Goal: Check status: Check status

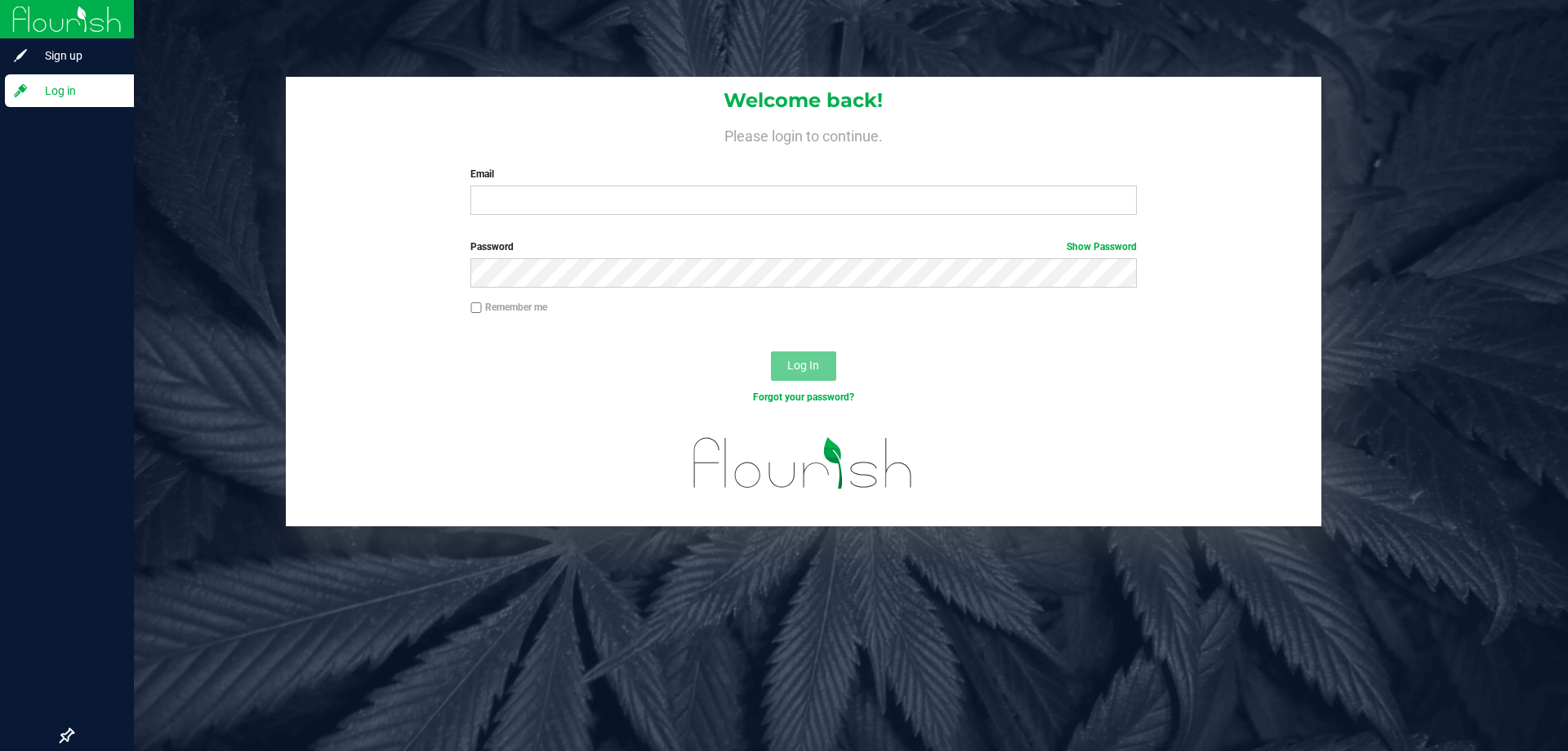
click at [0, 662] on div at bounding box center [67, 414] width 133 height 611
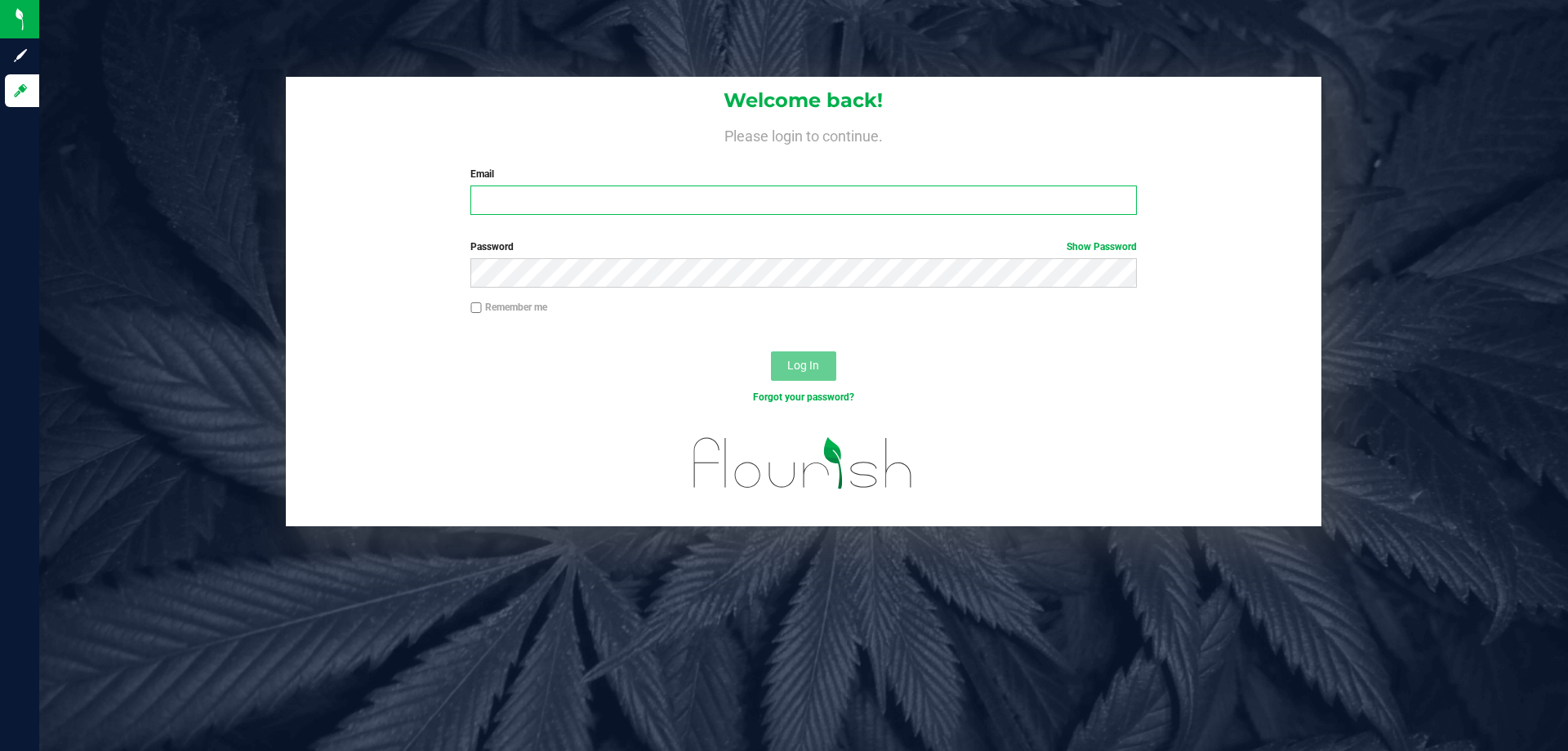
click at [587, 195] on input "Email" at bounding box center [803, 200] width 666 height 29
type input "[EMAIL_ADDRESS][DOMAIN_NAME]"
click at [771, 351] on button "Log In" at bounding box center [804, 366] width 66 height 29
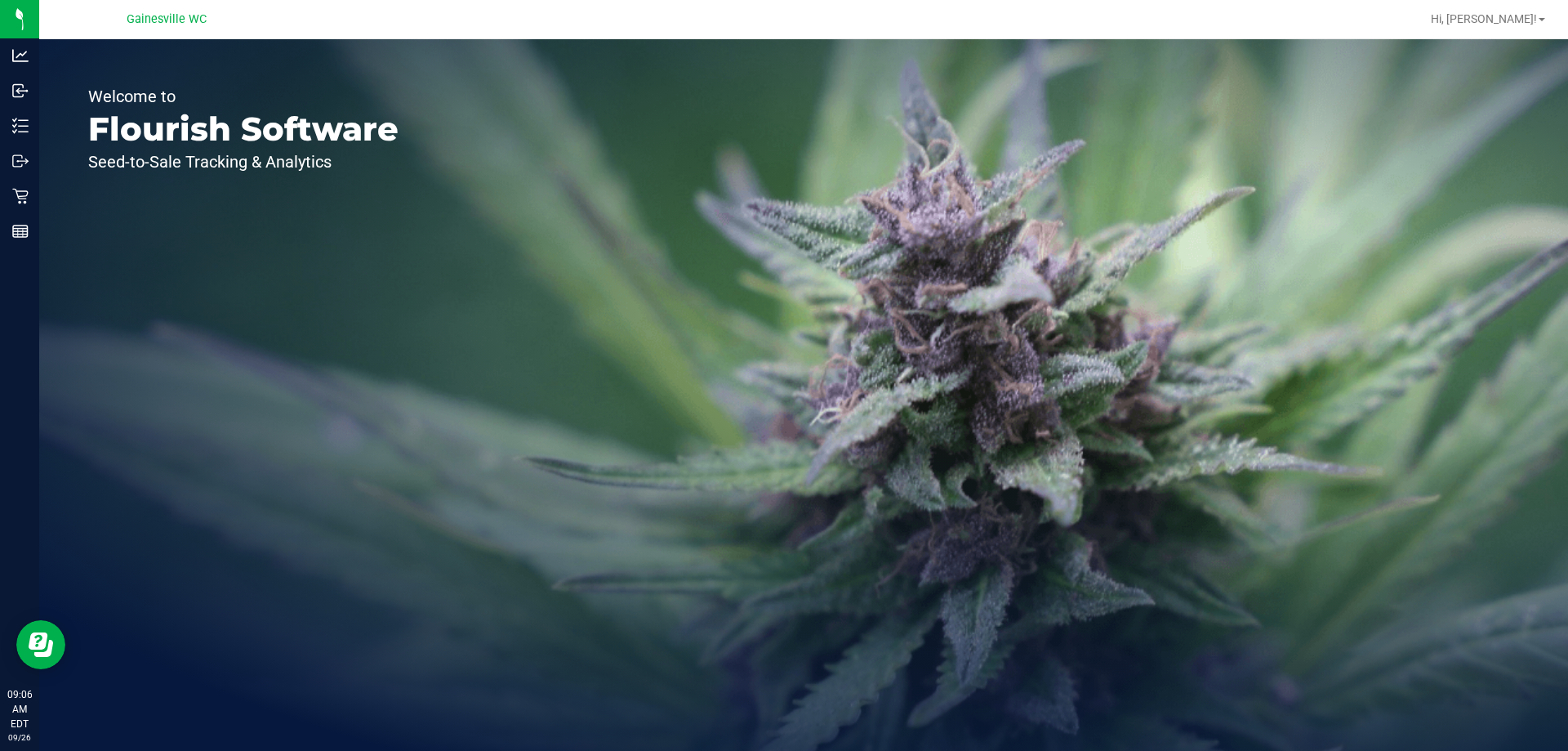
click at [276, 696] on div "Welcome to Flourish Software Seed-to-Sale Tracking & Analytics" at bounding box center [244, 395] width 408 height 711
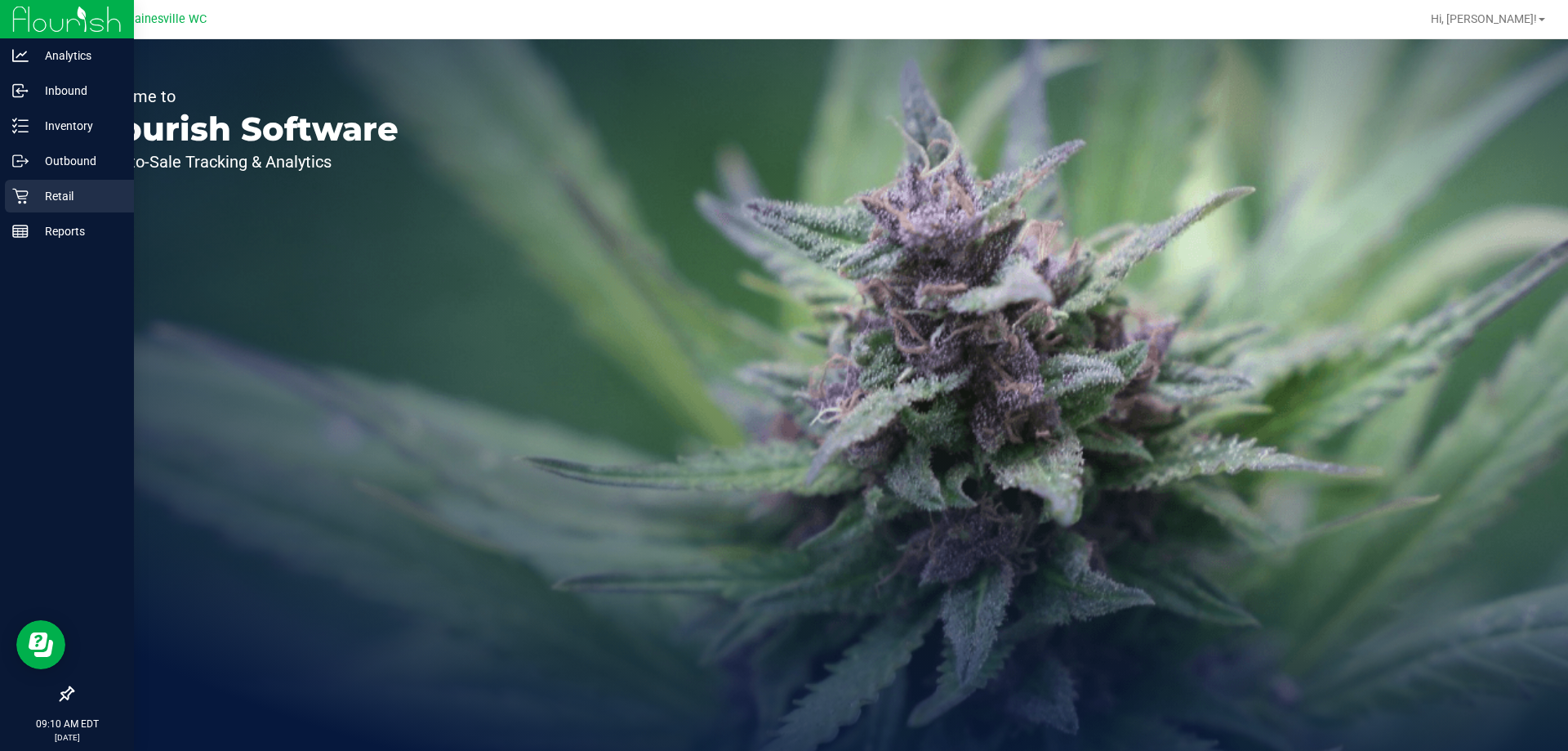
click at [45, 196] on p "Retail" at bounding box center [77, 196] width 98 height 19
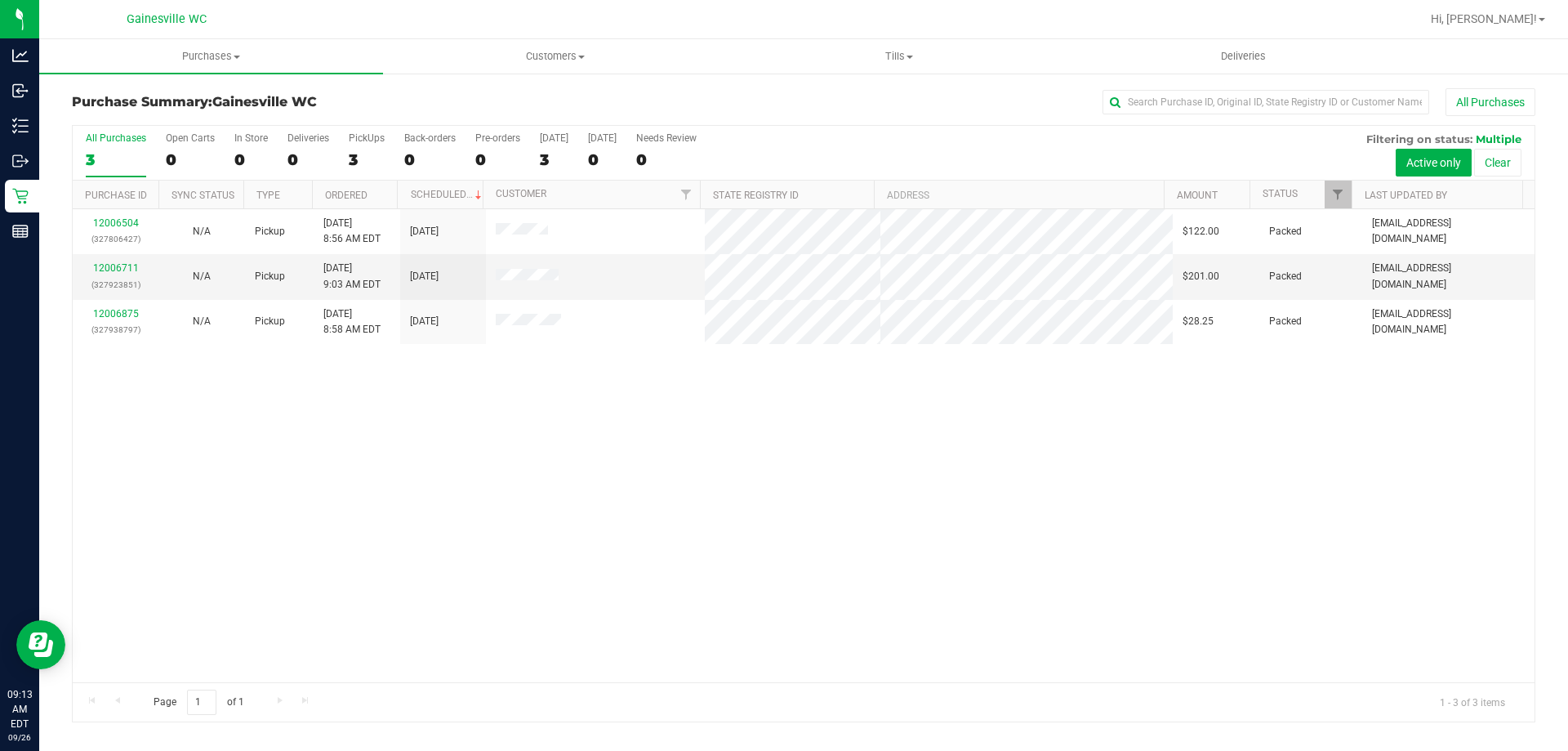
click at [329, 12] on div at bounding box center [856, 18] width 1128 height 32
click at [889, 107] on div "All Purchases" at bounding box center [1047, 102] width 976 height 28
click at [385, 655] on div "12006711 (327923851) N/A Pickup 9/26/2025 9:03 AM EDT 9/26/2025 $201.00 Packed …" at bounding box center [803, 445] width 1462 height 473
click at [1071, 472] on div "12006711 (327923851) N/A Pickup 9/26/2025 9:03 AM EDT 9/26/2025 $201.00 Packed …" at bounding box center [803, 445] width 1462 height 473
click at [309, 16] on div at bounding box center [856, 18] width 1128 height 32
